Goal: Navigation & Orientation: Find specific page/section

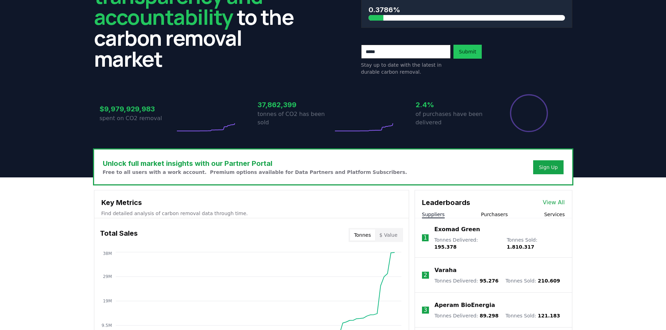
scroll to position [175, 0]
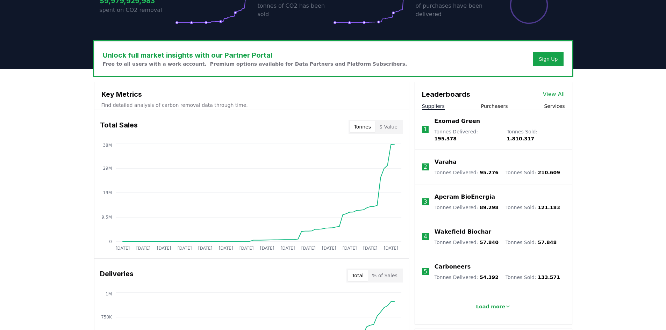
click at [497, 106] on button "Purchasers" at bounding box center [494, 106] width 27 height 7
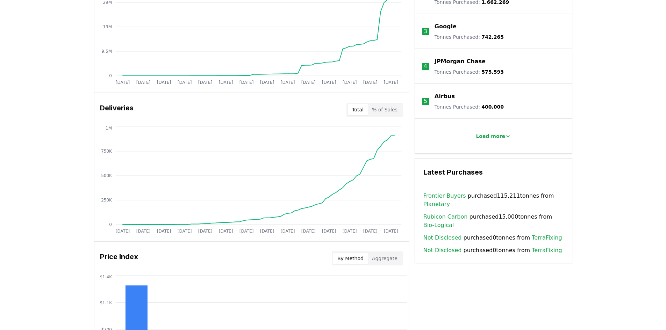
scroll to position [350, 0]
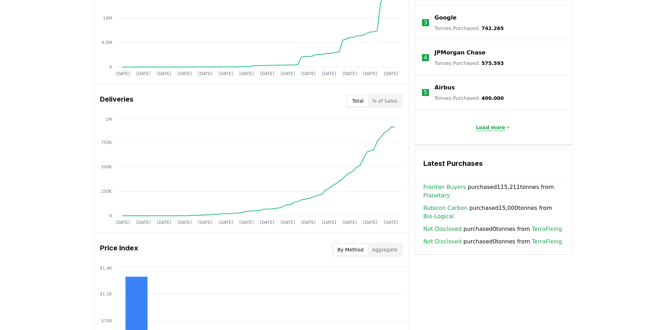
click at [491, 128] on p "Load more" at bounding box center [490, 127] width 29 height 7
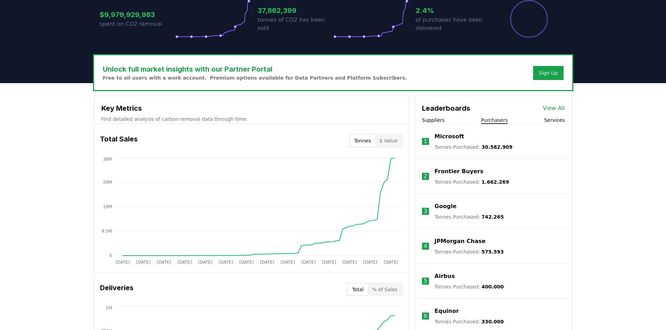
scroll to position [151, 0]
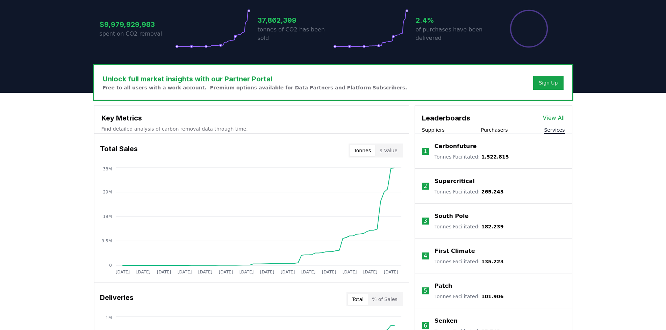
click at [551, 131] on button "Services" at bounding box center [554, 130] width 21 height 7
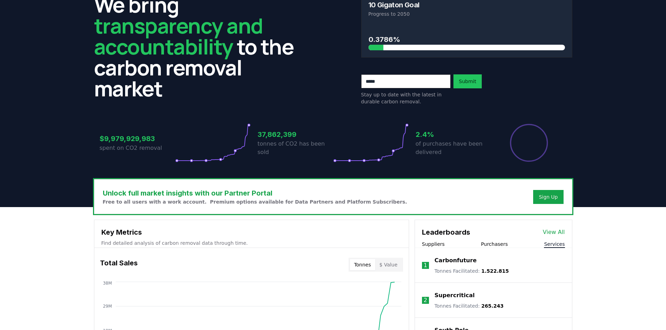
scroll to position [0, 0]
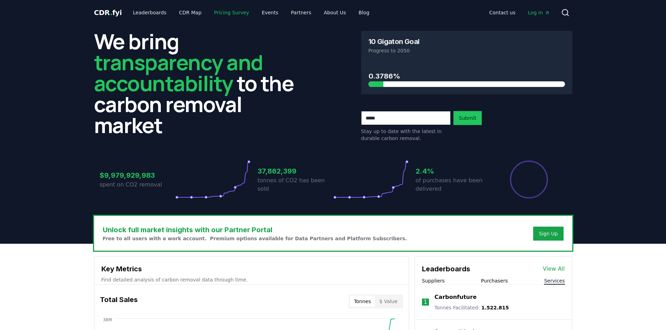
click at [220, 12] on link "Pricing Survey" at bounding box center [231, 12] width 46 height 13
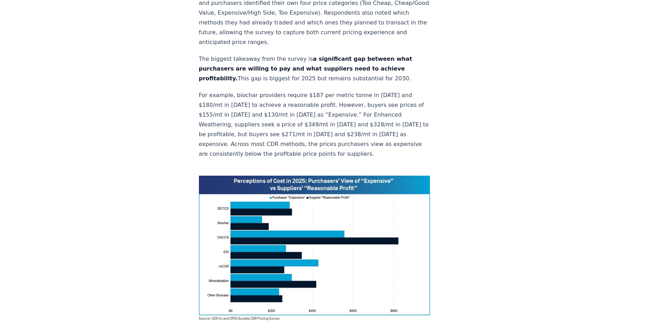
scroll to position [455, 0]
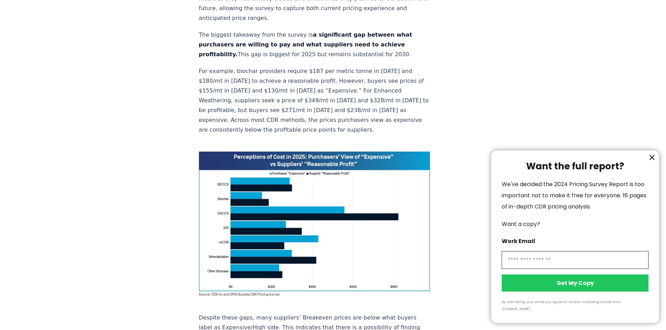
click at [652, 161] on icon "information" at bounding box center [652, 158] width 8 height 8
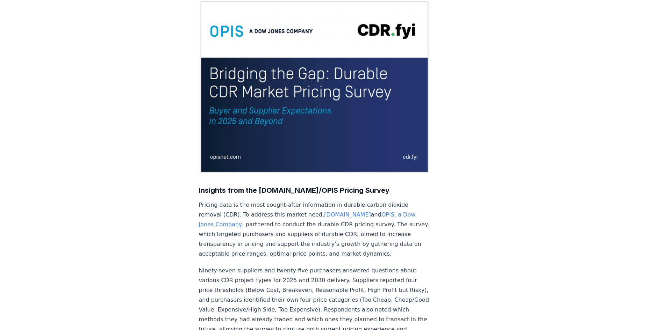
scroll to position [0, 0]
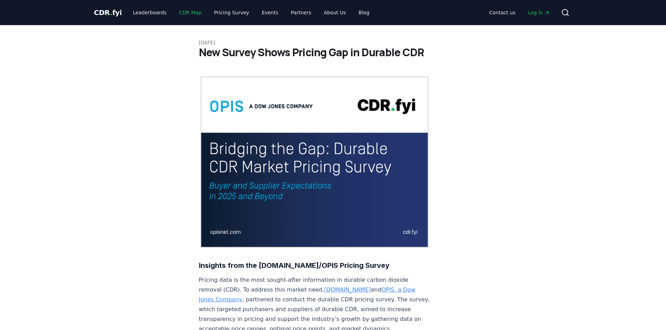
click at [186, 14] on link "CDR Map" at bounding box center [190, 12] width 34 height 13
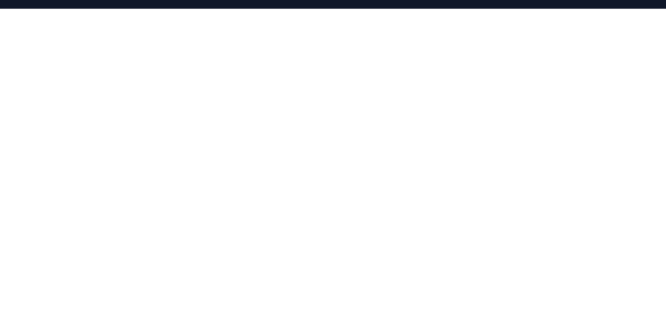
scroll to position [100, 0]
